Goal: Transaction & Acquisition: Purchase product/service

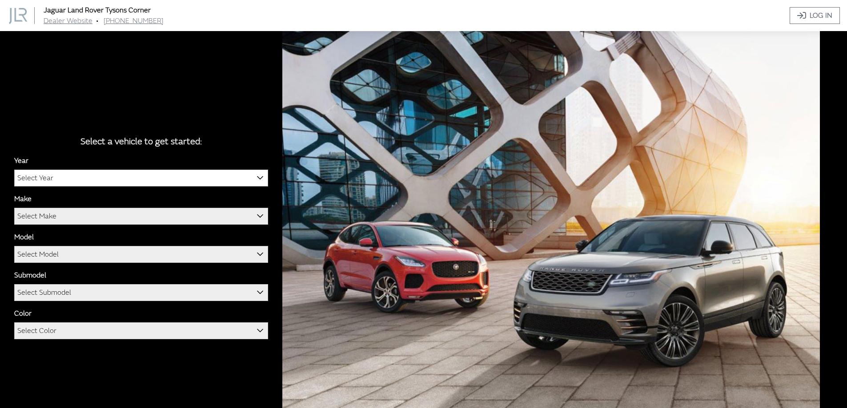
click at [213, 175] on span "Select Year" at bounding box center [141, 178] width 253 height 16
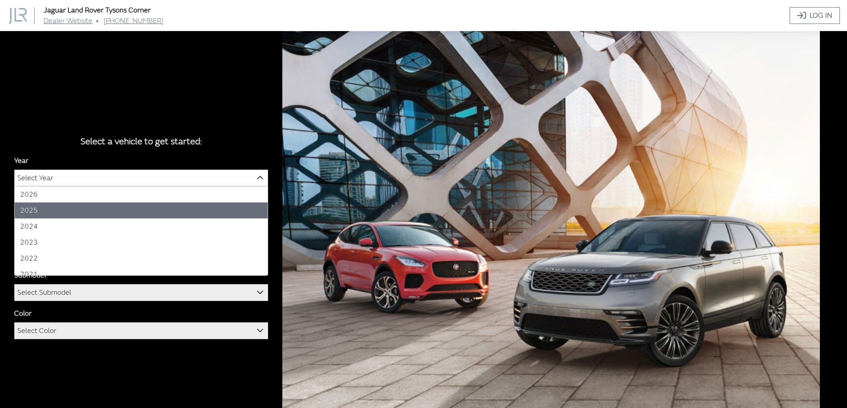
select select "43"
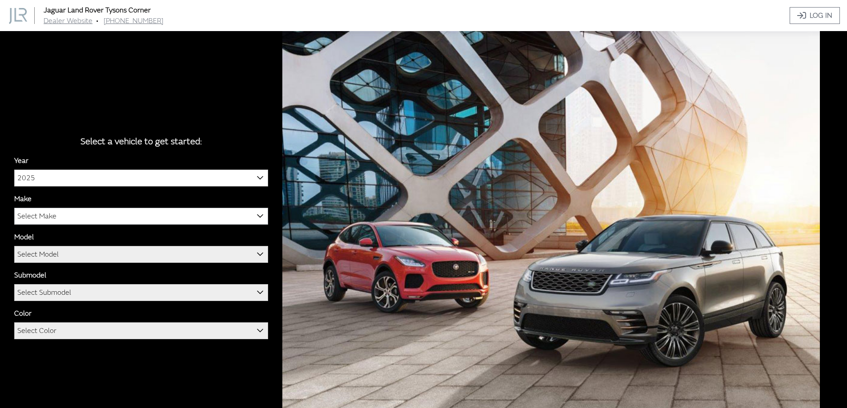
click at [60, 219] on span "Select Make" at bounding box center [141, 216] width 253 height 16
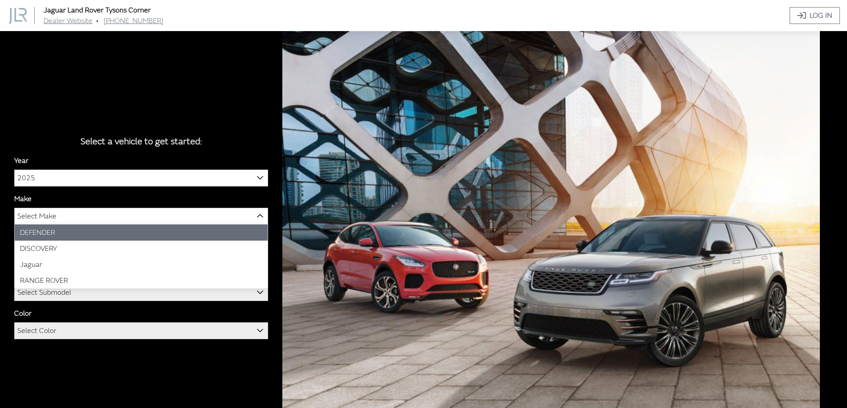
select select "64"
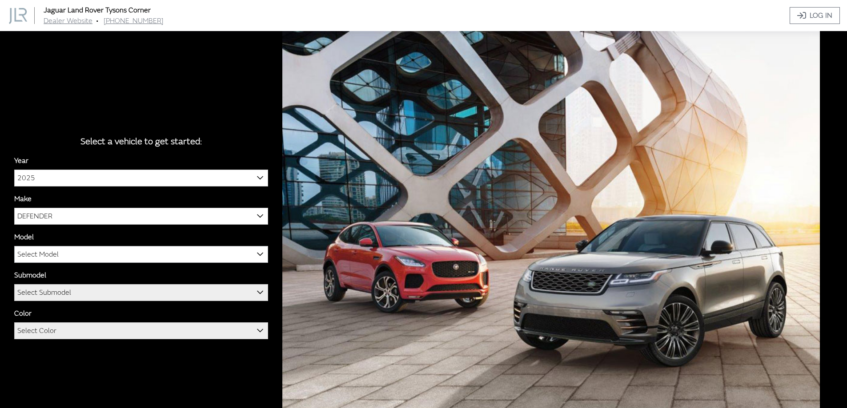
click at [52, 257] on span "Select Model" at bounding box center [37, 255] width 41 height 16
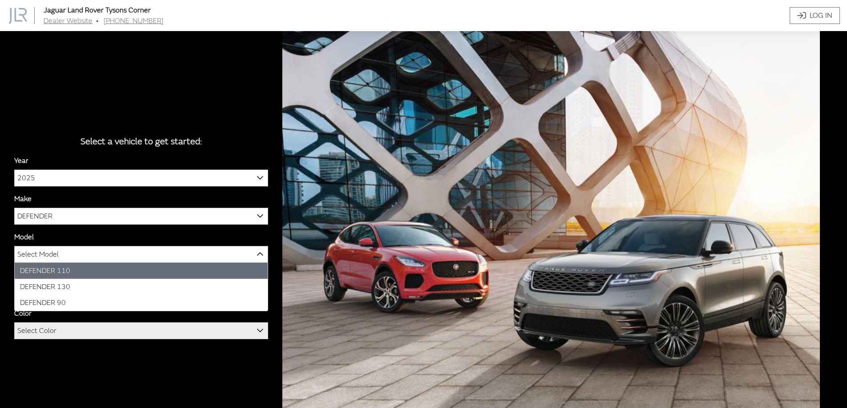
select select "1342"
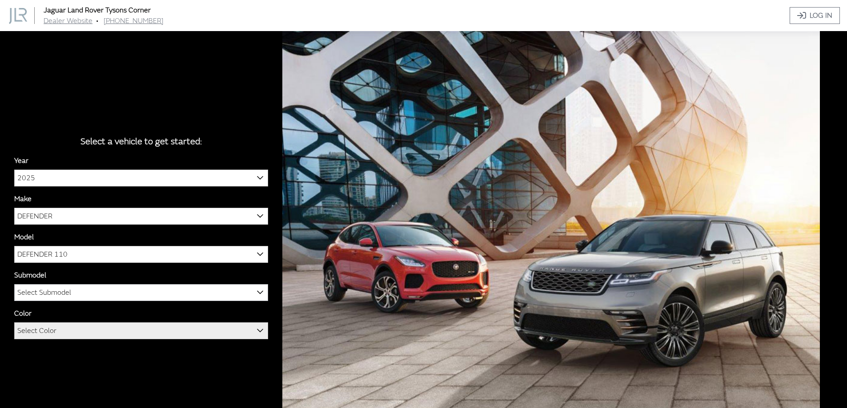
click at [53, 298] on span "Select Submodel" at bounding box center [44, 293] width 54 height 16
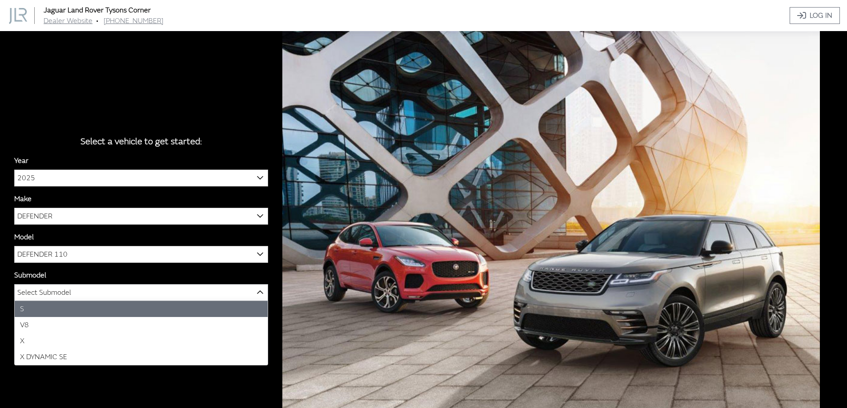
select select "129"
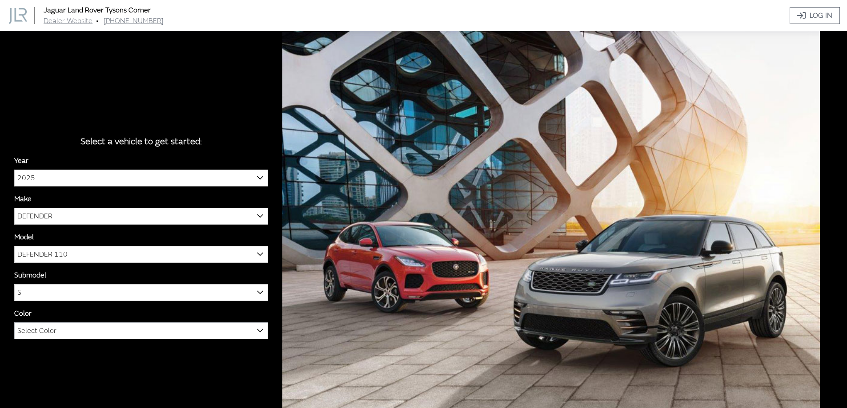
click at [51, 330] on span "Select Color" at bounding box center [36, 331] width 39 height 16
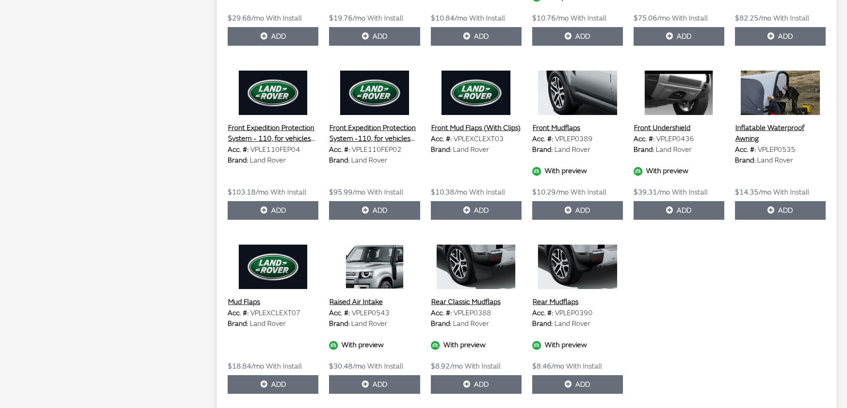
scroll to position [1289, 0]
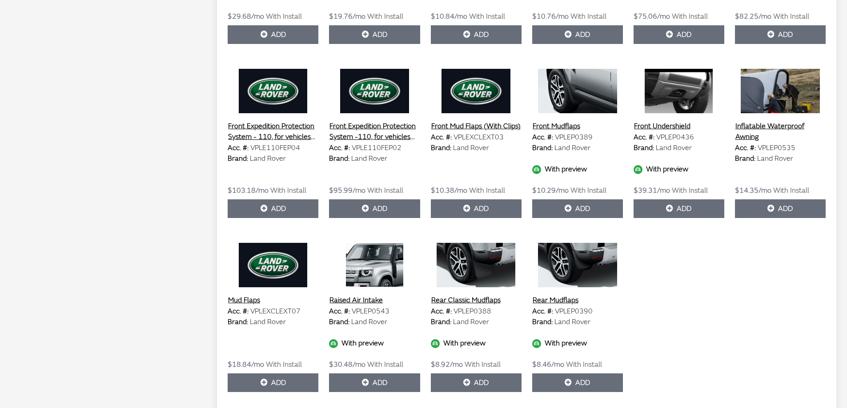
drag, startPoint x: 364, startPoint y: 293, endPoint x: 349, endPoint y: 288, distance: 15.9
drag, startPoint x: 349, startPoint y: 288, endPoint x: 813, endPoint y: 366, distance: 470.6
drag, startPoint x: 813, startPoint y: 366, endPoint x: 162, endPoint y: 303, distance: 654.7
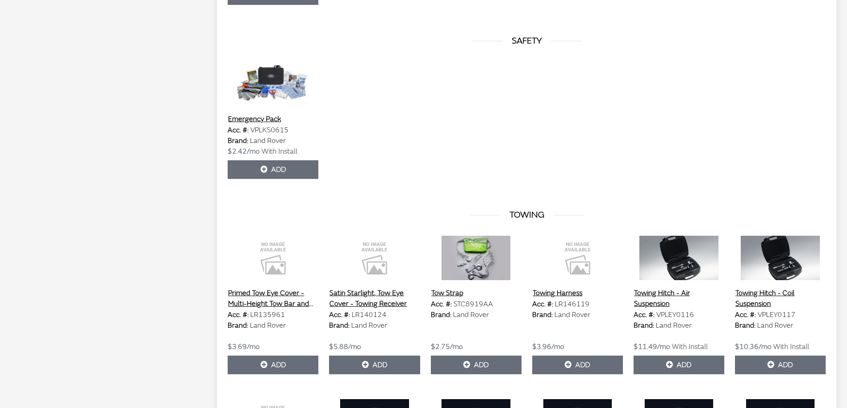
scroll to position [4331, 0]
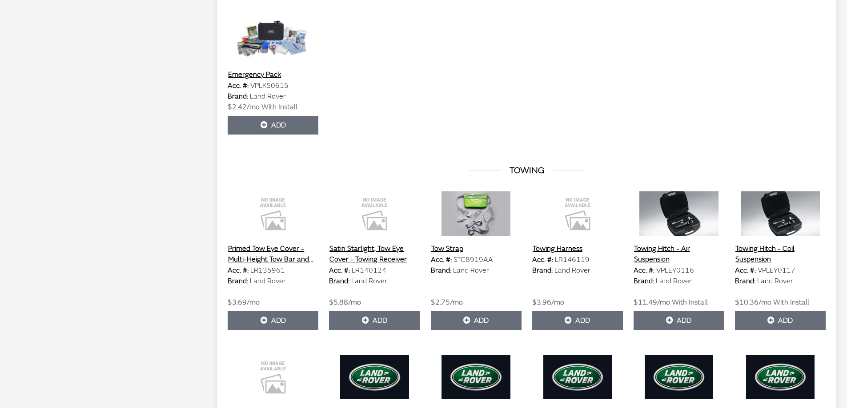
click at [755, 243] on button "Towing Hitch - Coil Suspension" at bounding box center [780, 254] width 91 height 22
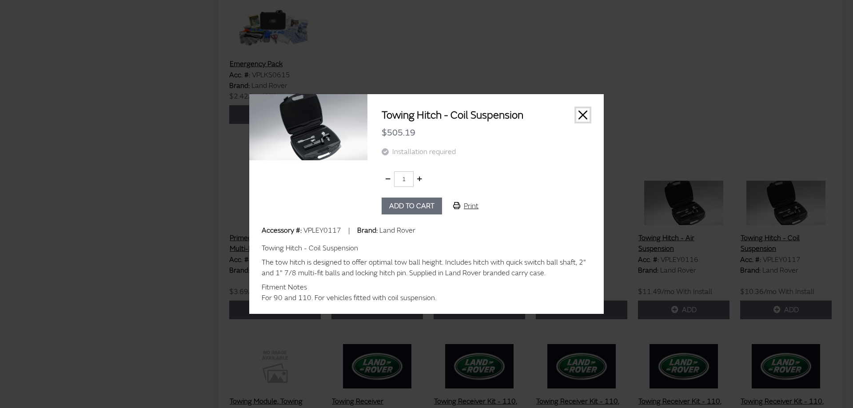
click at [582, 112] on button "Close" at bounding box center [582, 114] width 13 height 13
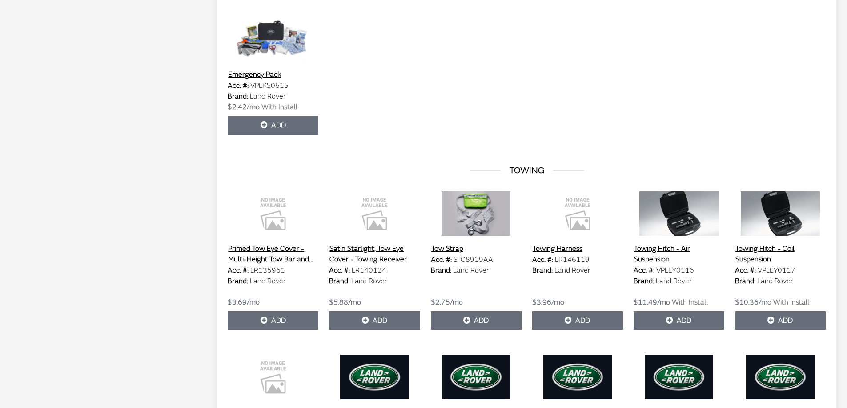
click at [612, 111] on div "Emergency Pack Acc. #: VPLKS0615 Brand: Land Rover $2.42/mo With Install Add Re…" at bounding box center [526, 88] width 608 height 142
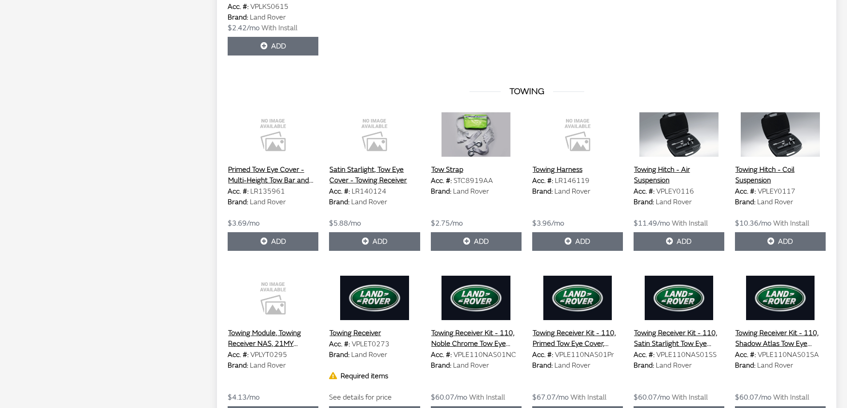
scroll to position [4420, 0]
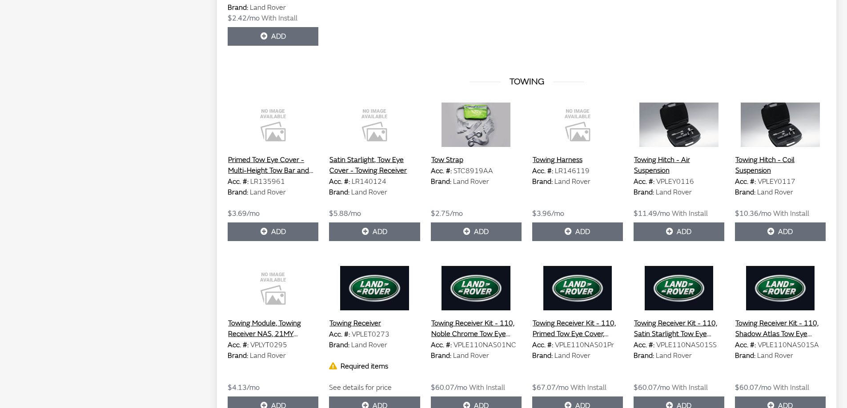
click at [367, 318] on button "Towing Receiver" at bounding box center [355, 324] width 52 height 12
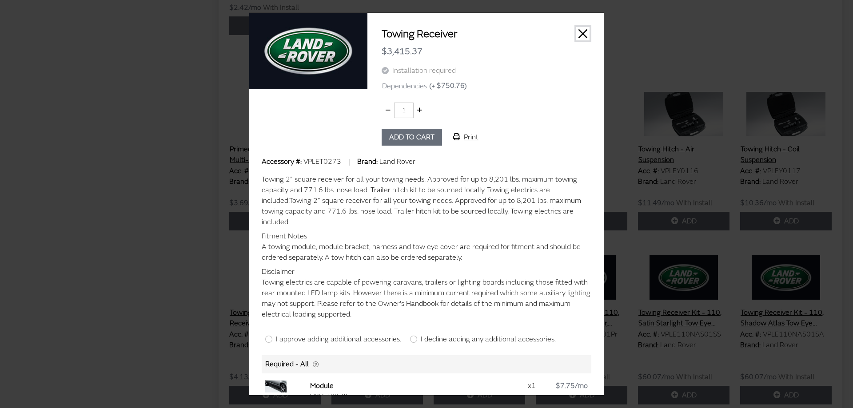
click at [578, 35] on button "Close" at bounding box center [582, 33] width 13 height 13
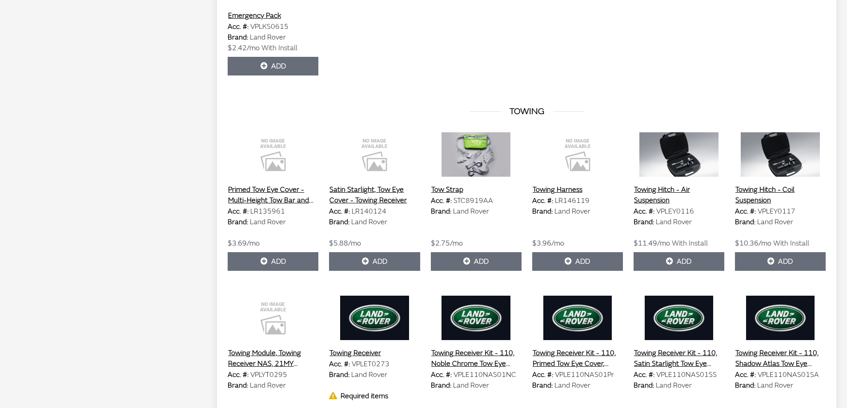
scroll to position [4375, 0]
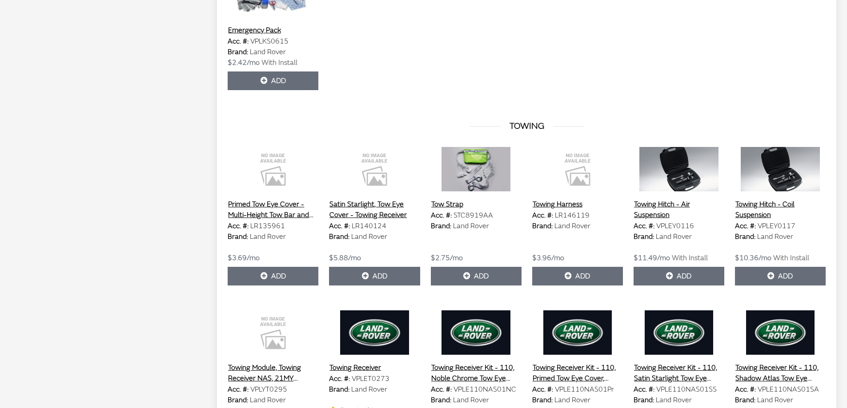
click at [756, 199] on button "Towing Hitch - Coil Suspension" at bounding box center [780, 210] width 91 height 22
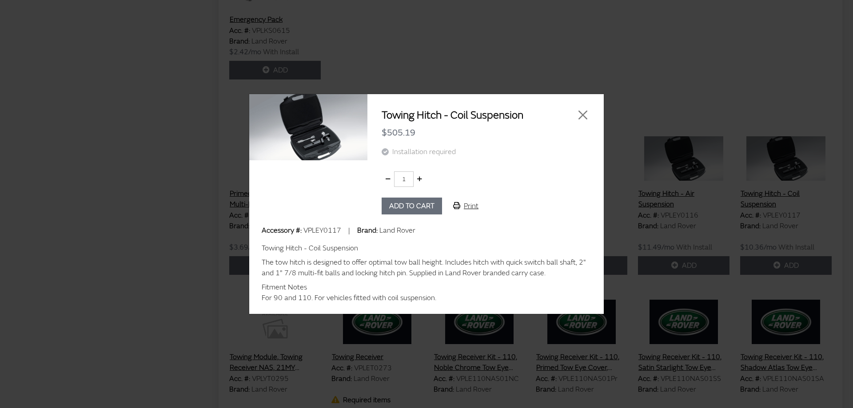
click at [576, 117] on div at bounding box center [577, 115] width 36 height 14
click at [577, 117] on button "Close" at bounding box center [582, 114] width 13 height 13
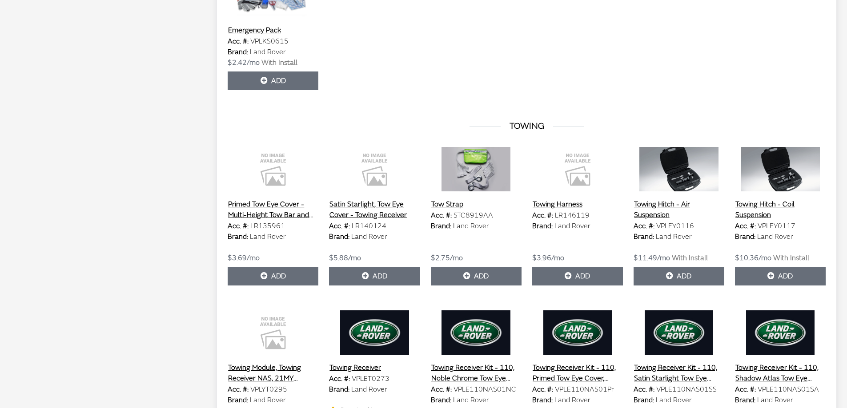
click at [754, 199] on button "Towing Hitch - Coil Suspension" at bounding box center [780, 210] width 91 height 22
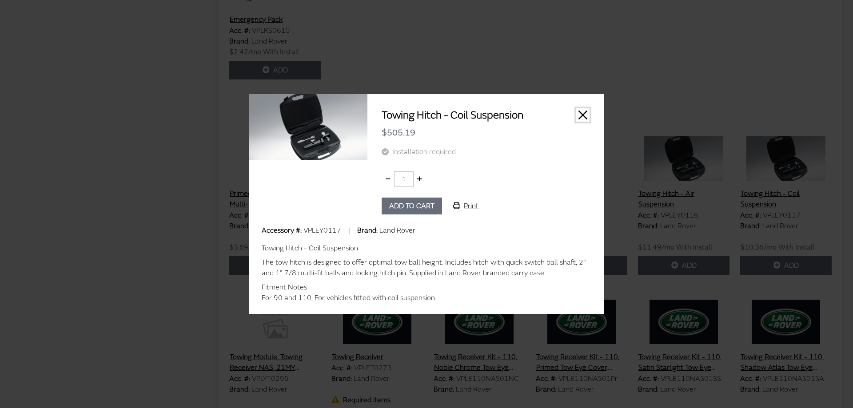
click at [583, 118] on button "Close" at bounding box center [582, 114] width 13 height 13
